Goal: Task Accomplishment & Management: Manage account settings

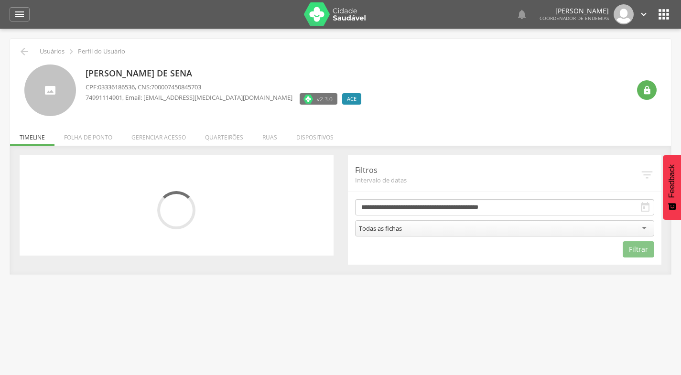
click at [645, 228] on div "Todas as fichas" at bounding box center [505, 228] width 300 height 16
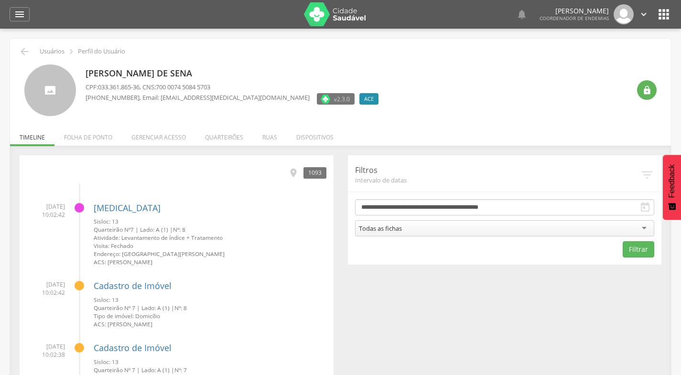
click at [225, 137] on li "Quarteirões" at bounding box center [224, 135] width 57 height 22
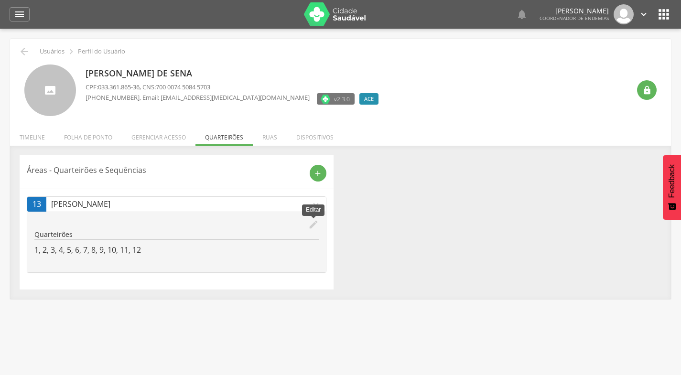
click at [310, 223] on icon "edit" at bounding box center [313, 224] width 11 height 11
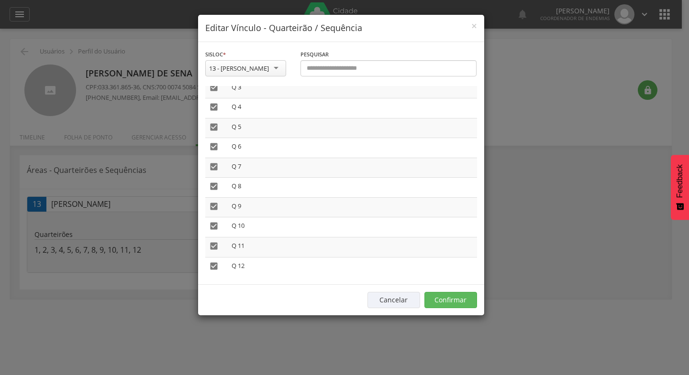
scroll to position [75, 0]
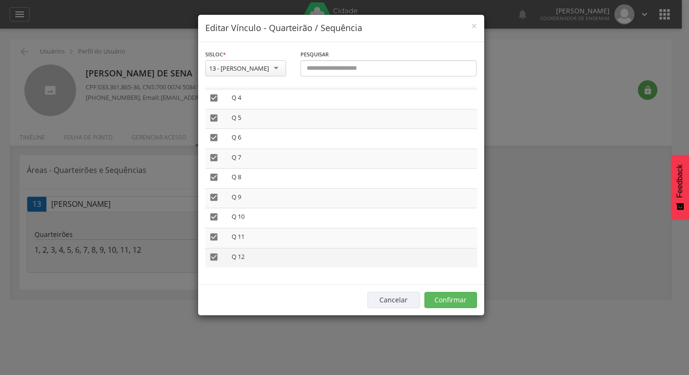
click at [212, 257] on icon "" at bounding box center [214, 257] width 10 height 10
click at [214, 233] on icon "" at bounding box center [214, 237] width 10 height 10
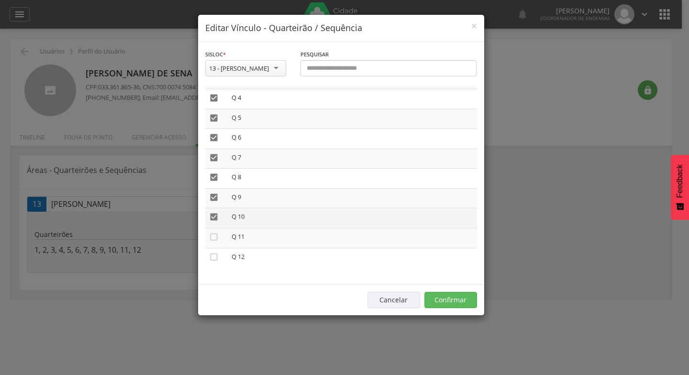
click at [216, 216] on icon "" at bounding box center [214, 217] width 10 height 10
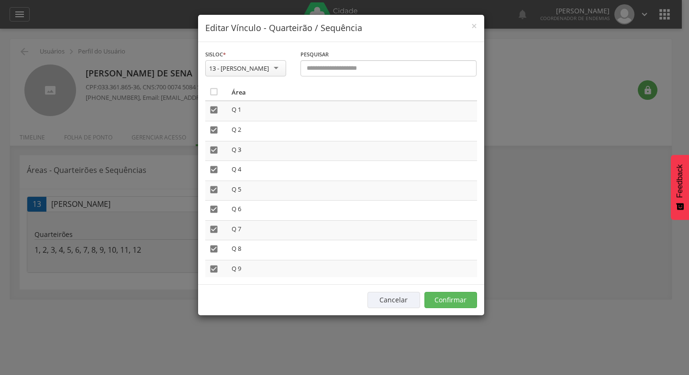
scroll to position [0, 0]
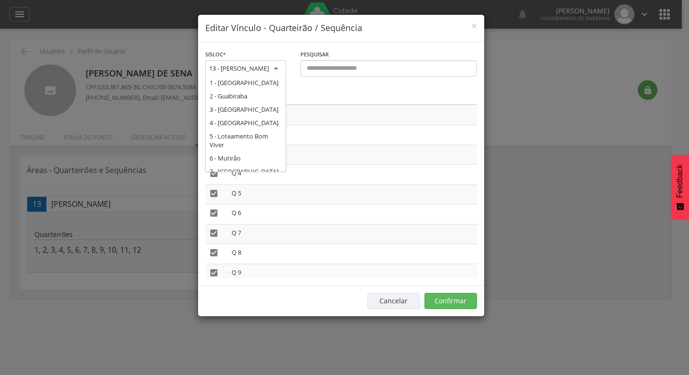
click at [277, 66] on div "13 - [PERSON_NAME]" at bounding box center [245, 68] width 81 height 17
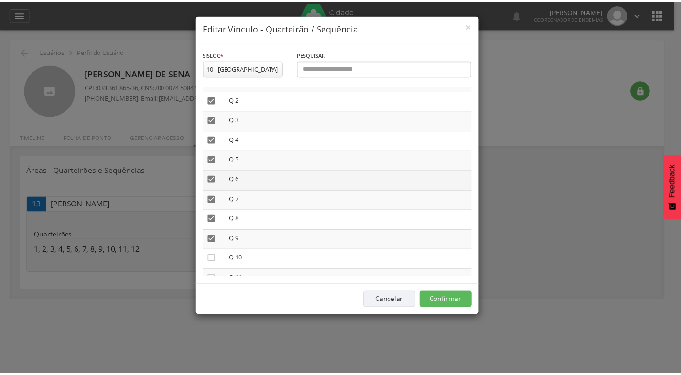
scroll to position [75, 0]
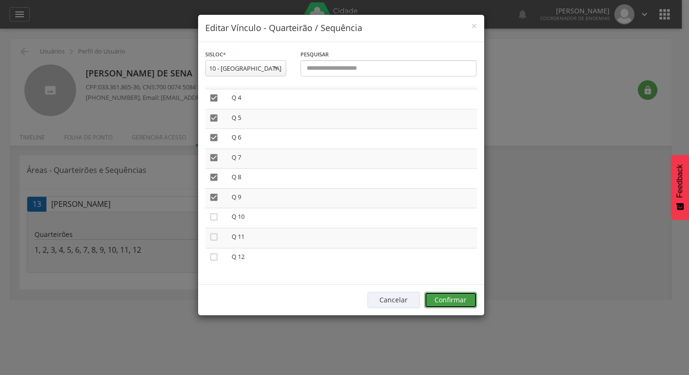
click at [460, 300] on button "Confirmar" at bounding box center [450, 300] width 53 height 16
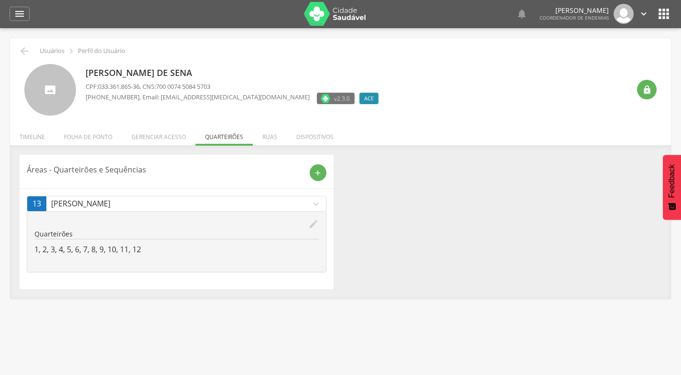
scroll to position [0, 0]
click at [645, 16] on icon "" at bounding box center [644, 14] width 11 height 11
click at [591, 53] on link "Sair" at bounding box center [611, 55] width 76 height 12
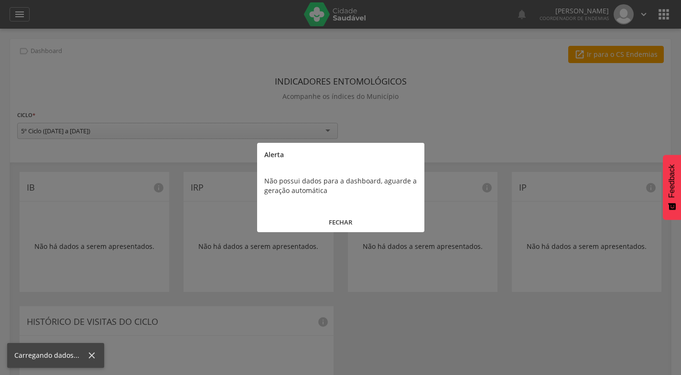
click at [351, 220] on button "FECHAR" at bounding box center [340, 222] width 167 height 21
click at [342, 221] on button "FECHAR" at bounding box center [340, 222] width 167 height 21
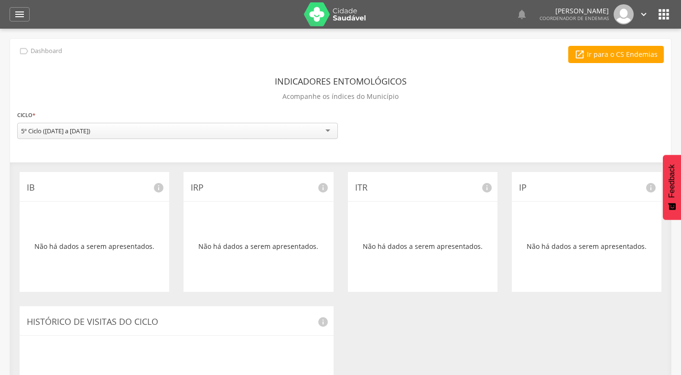
click at [645, 12] on icon "" at bounding box center [644, 14] width 11 height 11
click at [590, 81] on div "Indicadores Entomológicos Acompanhe os índices do Município" at bounding box center [340, 90] width 647 height 35
click at [664, 11] on icon "" at bounding box center [664, 14] width 15 height 15
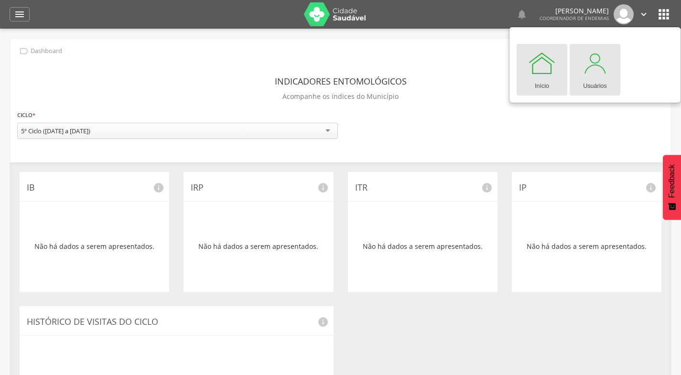
click at [597, 71] on div at bounding box center [595, 63] width 29 height 29
